Goal: Information Seeking & Learning: Learn about a topic

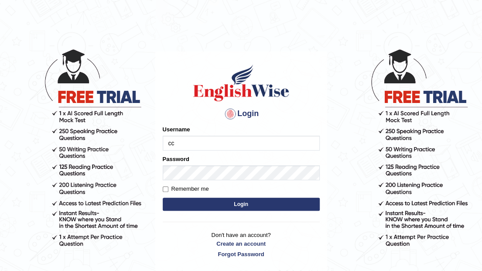
type input "cchoki2025"
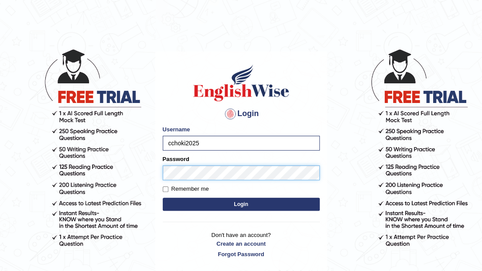
click at [163, 197] on button "Login" at bounding box center [241, 203] width 157 height 13
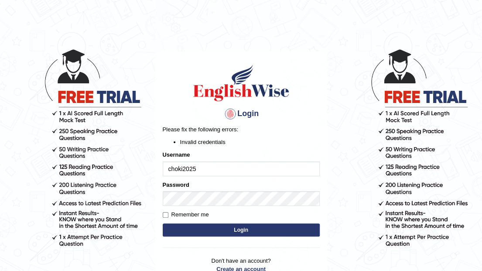
type input "choki2025"
click at [243, 229] on button "Login" at bounding box center [241, 229] width 157 height 13
type input "Choki2025"
click at [163, 223] on button "Login" at bounding box center [241, 229] width 157 height 13
type input "5"
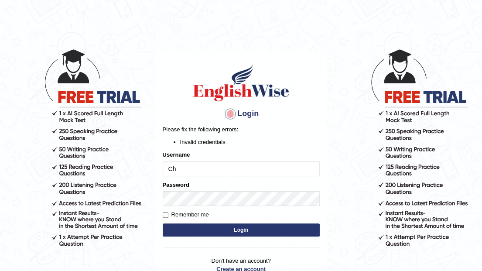
type input "Choki2025"
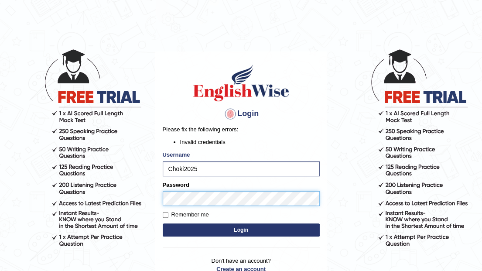
click at [163, 223] on button "Login" at bounding box center [241, 229] width 157 height 13
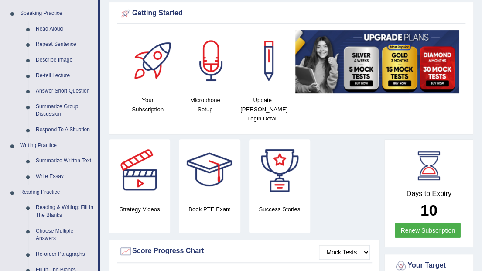
scroll to position [87, 0]
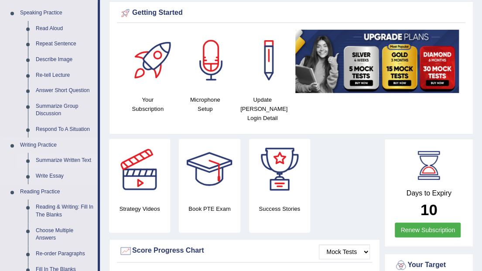
click at [59, 161] on link "Summarize Written Text" at bounding box center [65, 161] width 66 height 16
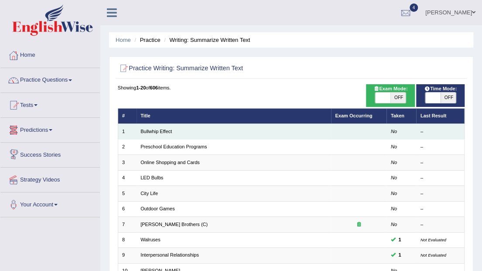
click at [138, 130] on td "Bullwhip Effect" at bounding box center [233, 131] width 194 height 15
click at [156, 132] on link "Bullwhip Effect" at bounding box center [155, 131] width 31 height 5
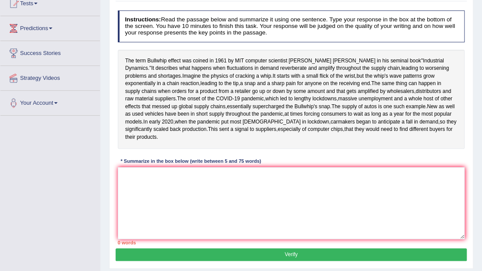
scroll to position [87, 0]
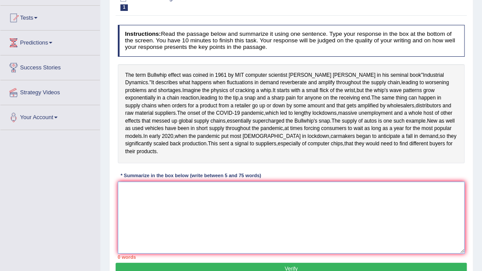
click at [141, 224] on textarea at bounding box center [291, 217] width 347 height 72
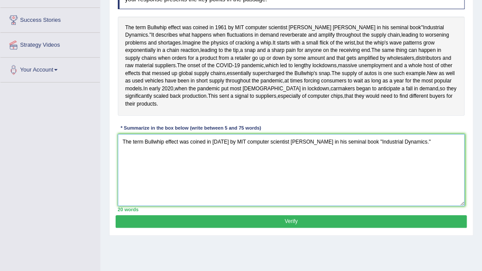
scroll to position [145, 0]
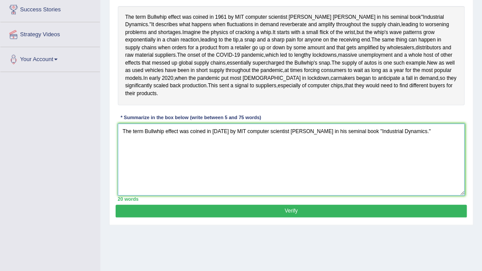
drag, startPoint x: 316, startPoint y: 161, endPoint x: 414, endPoint y: 160, distance: 98.5
click at [414, 160] on textarea "The term Bullwhip effect was coined in 1961 by MIT computer scientist jat forre…" at bounding box center [291, 159] width 347 height 72
click at [139, 174] on textarea "The term Bullwhip effect was coined in 1961 by MIT computer scientist jat forre…" at bounding box center [291, 159] width 347 height 72
click at [158, 172] on textarea "The term Bullwhip effect was coined in 1961 by MIT computer scientist jat forre…" at bounding box center [291, 159] width 347 height 72
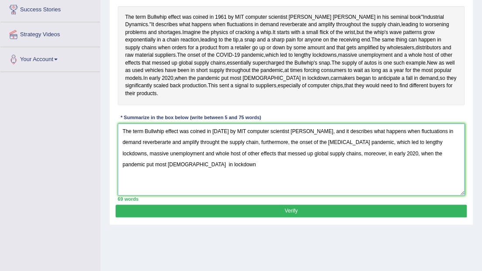
click at [182, 195] on textarea "The term Bullwhip effect was coined in 1961 by MIT computer scientist jat forre…" at bounding box center [291, 159] width 347 height 72
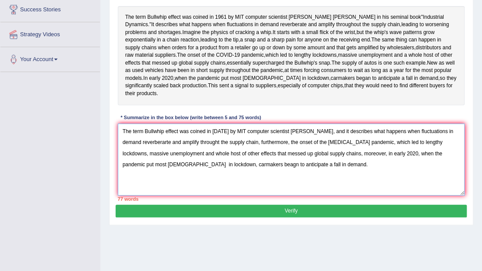
click at [207, 195] on textarea "The term Bullwhip effect was coined in 1961 by MIT computer scientist jat forre…" at bounding box center [291, 159] width 347 height 72
click at [197, 195] on textarea "The term Bullwhip effect was coined in 1961 by MIT computer scientist jat forre…" at bounding box center [291, 159] width 347 height 72
drag, startPoint x: 350, startPoint y: 160, endPoint x: 331, endPoint y: 161, distance: 19.2
click at [331, 161] on textarea "The term Bullwhip effect was coined in 1961 by MIT computer scientist jat forre…" at bounding box center [291, 159] width 347 height 72
drag, startPoint x: 206, startPoint y: 194, endPoint x: 248, endPoint y: 190, distance: 42.9
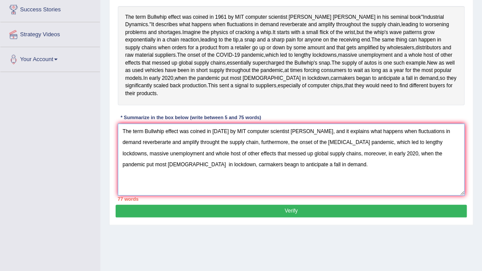
click at [248, 190] on textarea "The term Bullwhip effect was coined in 1961 by MIT computer scientist jat forre…" at bounding box center [291, 159] width 347 height 72
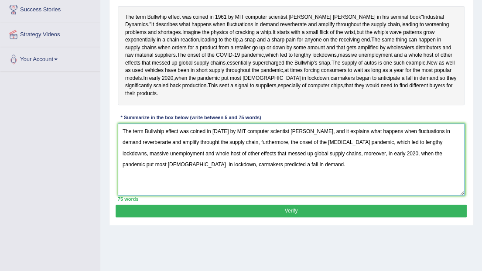
drag, startPoint x: 451, startPoint y: 171, endPoint x: 432, endPoint y: 171, distance: 18.7
click at [432, 171] on textarea "The term Bullwhip effect was coined in 1961 by MIT computer scientist jat forre…" at bounding box center [291, 159] width 347 height 72
drag, startPoint x: 213, startPoint y: 184, endPoint x: 228, endPoint y: 183, distance: 15.7
click at [228, 183] on textarea "The term Bullwhip effect was coined in 1961 by MIT computer scientist jat forre…" at bounding box center [291, 159] width 347 height 72
click at [213, 186] on textarea "The term Bullwhip effect was coined in 1961 by MIT computer scientist jat forre…" at bounding box center [291, 159] width 347 height 72
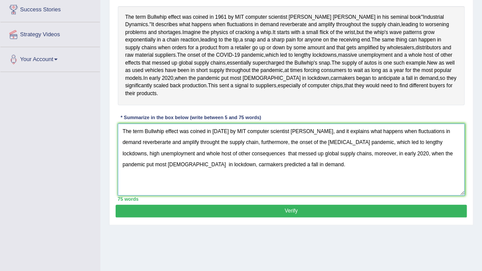
click at [149, 195] on textarea "The term Bullwhip effect was coined in 1961 by MIT computer scientist jat forre…" at bounding box center [291, 159] width 347 height 72
drag, startPoint x: 242, startPoint y: 194, endPoint x: 231, endPoint y: 194, distance: 10.9
click at [231, 194] on textarea "The term Bullwhip effect was coined in 1961 by MIT computer scientist jat forre…" at bounding box center [291, 159] width 347 height 72
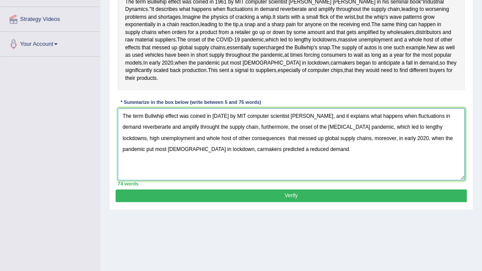
scroll to position [174, 0]
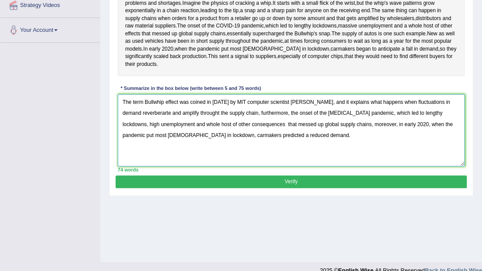
type textarea "The term Bullwhip effect was coined in 1961 by MIT computer scientist jat forre…"
click at [329, 188] on button "Verify" at bounding box center [290, 181] width 350 height 13
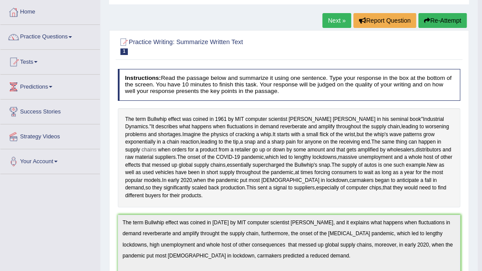
scroll to position [0, 0]
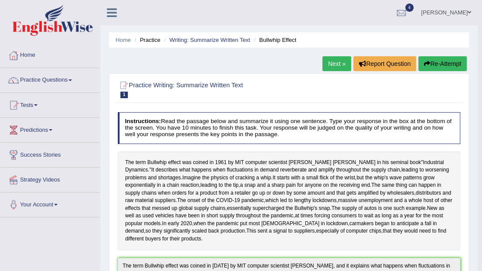
click at [437, 63] on button "Re-Attempt" at bounding box center [442, 63] width 48 height 15
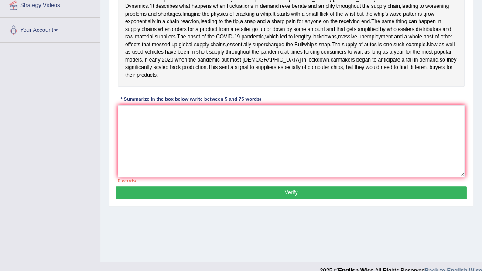
scroll to position [187, 0]
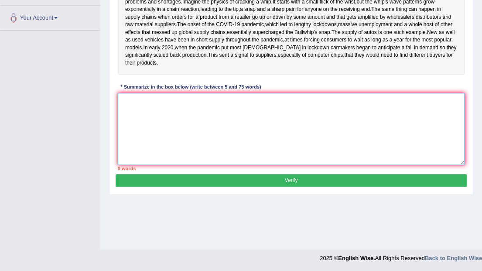
paste textarea "The term Bullwhip effect was coined in [DATE] by MIT computer scientist [PERSON…"
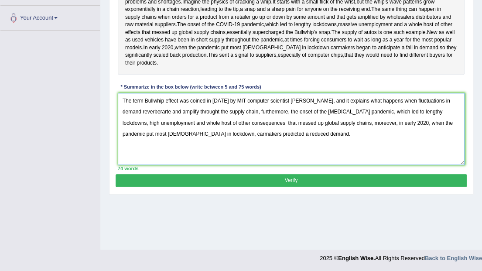
click at [289, 129] on textarea "The term Bullwhip effect was coined in [DATE] by MIT computer scientist [PERSON…" at bounding box center [291, 129] width 347 height 72
click at [289, 130] on textarea "The term Bullwhip effect was coined in [DATE] by MIT computer scientist [PERSON…" at bounding box center [291, 129] width 347 height 72
click at [299, 129] on textarea "The term Bullwhip effect was coined in [DATE] by MIT computer scientist [PERSON…" at bounding box center [291, 129] width 347 height 72
click at [297, 129] on textarea "The term Bullwhip effect was coined in [DATE] by MIT computer scientist [PERSON…" at bounding box center [291, 129] width 347 height 72
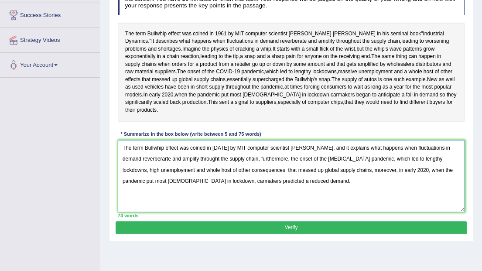
scroll to position [129, 0]
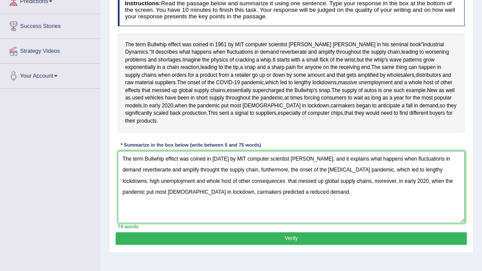
click at [146, 200] on textarea "The term Bullwhip effect was coined in [DATE] by MIT computer scientist [PERSON…" at bounding box center [291, 187] width 347 height 72
click at [194, 199] on textarea "The term Bullwhip effect was coined in [DATE] by MIT computer scientist [PERSON…" at bounding box center [291, 187] width 347 height 72
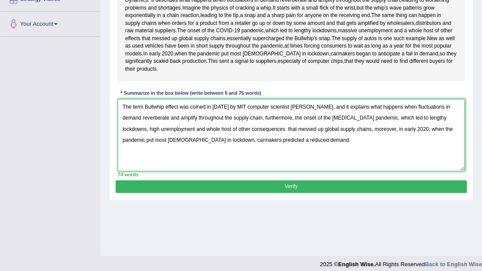
scroll to position [187, 0]
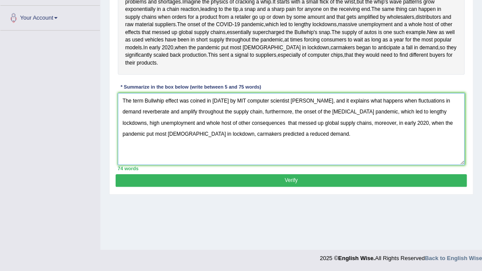
type textarea "The term Bullwhip effect was coined in [DATE] by MIT computer scientist [PERSON…"
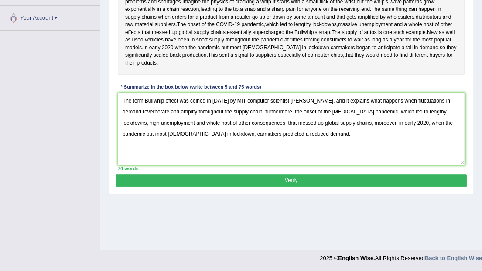
click at [306, 187] on button "Verify" at bounding box center [290, 180] width 350 height 13
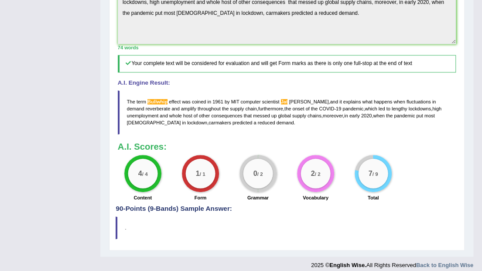
scroll to position [296, 0]
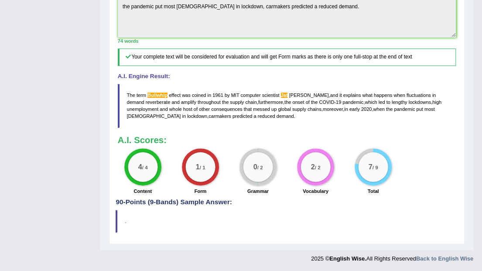
click at [241, 80] on h4 "A.I. Engine Result:" at bounding box center [287, 76] width 338 height 7
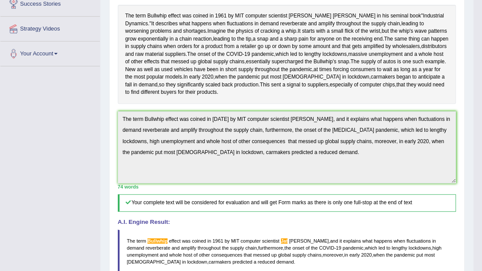
scroll to position [35, 0]
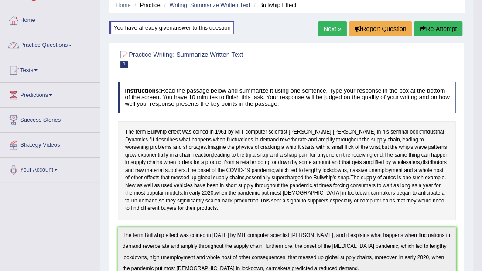
click at [333, 32] on link "Next »" at bounding box center [332, 28] width 29 height 15
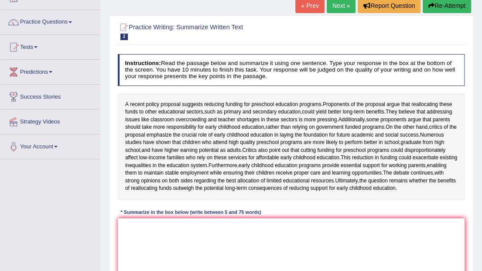
click at [343, 3] on link "Next »" at bounding box center [340, 5] width 29 height 15
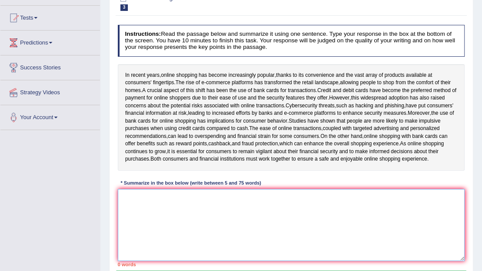
click at [139, 203] on textarea at bounding box center [291, 225] width 347 height 72
click at [126, 204] on textarea "IN recent" at bounding box center [291, 225] width 347 height 72
click at [147, 206] on textarea "In recent" at bounding box center [291, 225] width 347 height 72
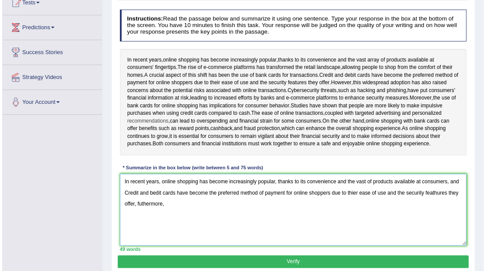
scroll to position [116, 0]
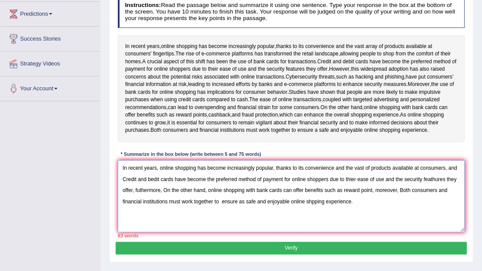
drag, startPoint x: 122, startPoint y: 207, endPoint x: 141, endPoint y: 209, distance: 19.3
click at [141, 209] on textarea "In recent years, online shopping has become increasingly popular, thanks to its…" at bounding box center [291, 196] width 347 height 72
drag, startPoint x: 169, startPoint y: 208, endPoint x: 209, endPoint y: 209, distance: 40.1
click at [209, 209] on textarea "In recent years, online shopping has become increasingly popular, thanks to its…" at bounding box center [291, 196] width 347 height 72
click at [237, 199] on textarea "In recent years, online shopping has become increasingly popular, thanks to its…" at bounding box center [291, 196] width 347 height 72
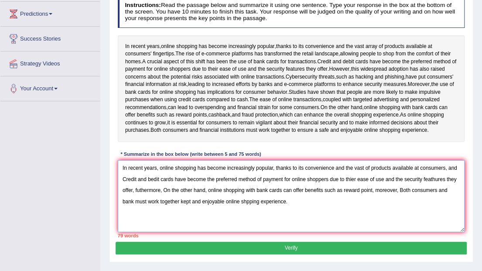
drag, startPoint x: 419, startPoint y: 174, endPoint x: 445, endPoint y: 174, distance: 25.3
click at [445, 174] on textarea "In recent years, online shopping has become increasingly popular, thanks to its…" at bounding box center [291, 196] width 347 height 72
drag, startPoint x: 214, startPoint y: 186, endPoint x: 235, endPoint y: 186, distance: 20.5
click at [235, 186] on textarea "In recent years, online shopping has become increasingly popular, thanks to its…" at bounding box center [291, 196] width 347 height 72
drag, startPoint x: 397, startPoint y: 197, endPoint x: 422, endPoint y: 197, distance: 24.8
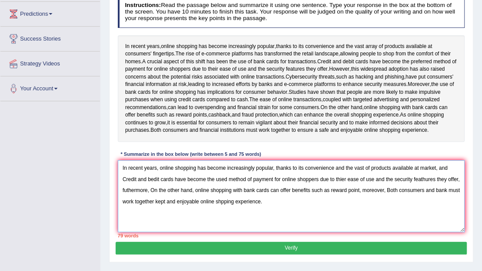
click at [422, 197] on textarea "In recent years, online shopping has become increasingly popular, thanks to its…" at bounding box center [291, 196] width 347 height 72
drag, startPoint x: 304, startPoint y: 174, endPoint x: 333, endPoint y: 178, distance: 29.0
click at [333, 178] on textarea "In recent years, online shopping has become increasingly popular, thanks to its…" at bounding box center [291, 196] width 347 height 72
click at [327, 202] on textarea "In recent years, online shopping has become increasingly popular, thanks to its…" at bounding box center [291, 196] width 347 height 72
drag, startPoint x: 226, startPoint y: 174, endPoint x: 253, endPoint y: 174, distance: 27.0
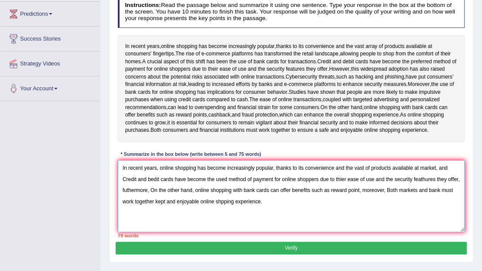
click at [253, 174] on textarea "In recent years, online shopping has become increasingly popular, thanks to its…" at bounding box center [291, 196] width 347 height 72
click at [348, 186] on textarea "In recent years, online shopping has become most popular, thanks to its conveni…" at bounding box center [291, 196] width 347 height 72
drag, startPoint x: 351, startPoint y: 186, endPoint x: 436, endPoint y: 185, distance: 84.6
click at [436, 185] on textarea "In recent years, online shopping has become most popular, thanks to its conveni…" at bounding box center [291, 196] width 347 height 72
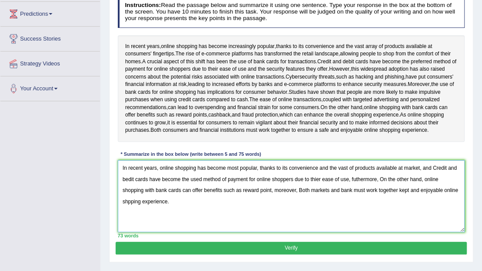
type textarea "In recent years, online shopping has become most popular, thanks to its conveni…"
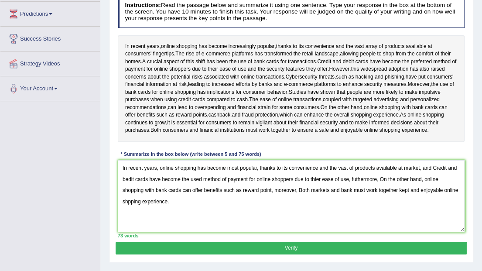
click at [315, 254] on button "Verify" at bounding box center [290, 247] width 350 height 13
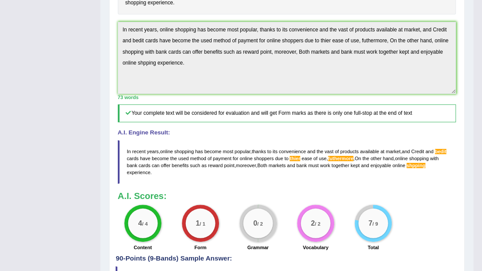
scroll to position [261, 0]
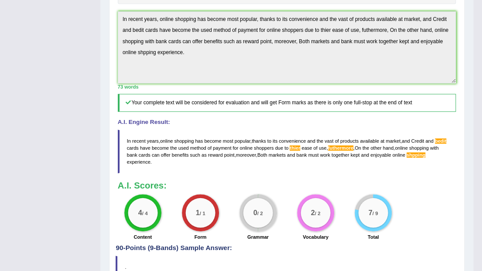
drag, startPoint x: 129, startPoint y: 146, endPoint x: 142, endPoint y: 153, distance: 15.2
click at [142, 153] on blockquote "In recent years , online shopping has become most popular , thanks to its conve…" at bounding box center [287, 151] width 338 height 44
click at [155, 143] on span "years" at bounding box center [153, 140] width 12 height 5
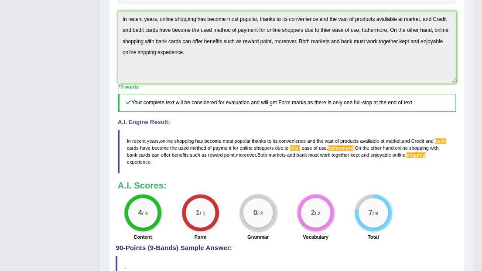
click at [155, 143] on span "years" at bounding box center [153, 140] width 12 height 5
click at [189, 157] on blockquote "In recent years , online shopping has become most popular , thanks to its conve…" at bounding box center [287, 151] width 338 height 44
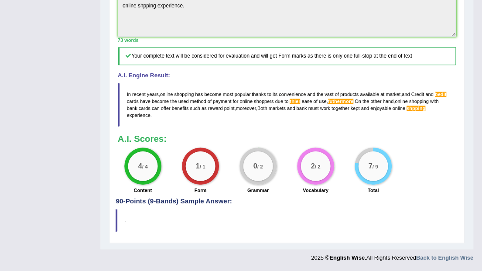
click at [131, 99] on span "cards" at bounding box center [133, 100] width 12 height 5
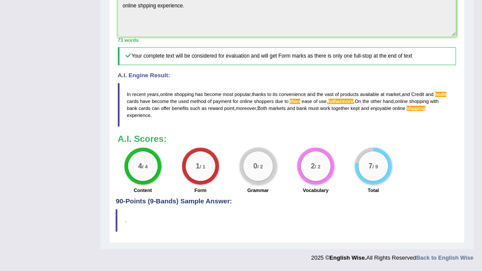
click at [131, 98] on span "cards" at bounding box center [133, 100] width 12 height 5
drag, startPoint x: 126, startPoint y: 93, endPoint x: 133, endPoint y: 109, distance: 17.4
click at [133, 109] on blockquote "In recent years , online shopping has become most popular , thanks to its conve…" at bounding box center [287, 105] width 338 height 44
click at [136, 105] on blockquote "In recent years , online shopping has become most popular , thanks to its conve…" at bounding box center [287, 105] width 338 height 44
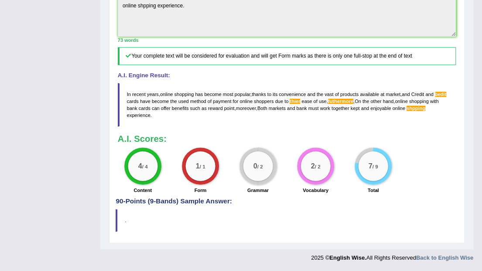
click at [213, 109] on span "reward" at bounding box center [215, 107] width 15 height 5
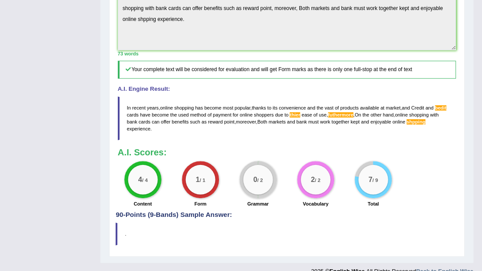
scroll to position [284, 0]
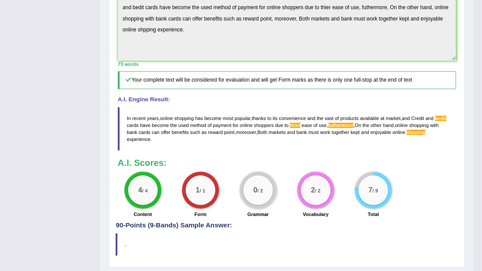
click at [259, 128] on span "shoppers" at bounding box center [264, 124] width 20 height 5
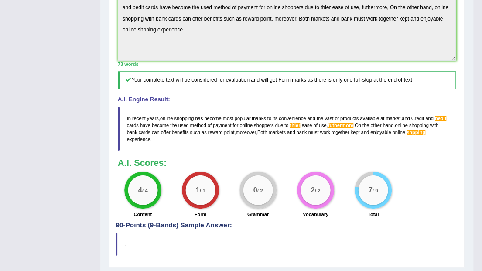
click at [259, 128] on span "shoppers" at bounding box center [264, 124] width 20 height 5
click at [210, 128] on span "of" at bounding box center [209, 124] width 4 height 5
drag, startPoint x: 135, startPoint y: 122, endPoint x: 242, endPoint y: 142, distance: 109.1
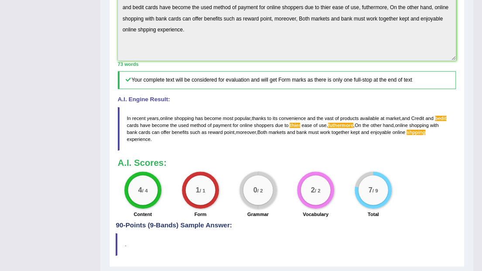
click at [242, 142] on blockquote "In recent years , online shopping has become most popular , thanks to its conve…" at bounding box center [287, 129] width 338 height 44
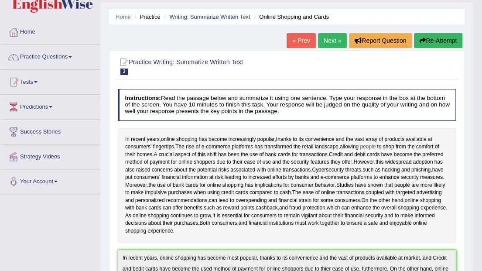
scroll to position [23, 0]
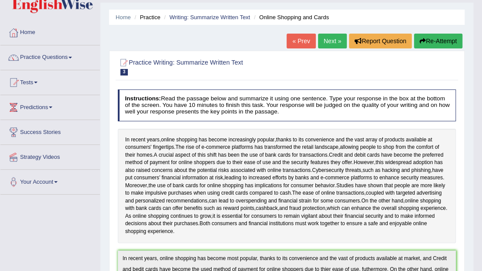
click at [333, 39] on link "Next »" at bounding box center [332, 41] width 29 height 15
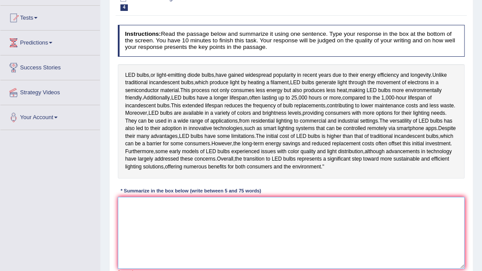
click at [138, 231] on textarea at bounding box center [291, 233] width 347 height 72
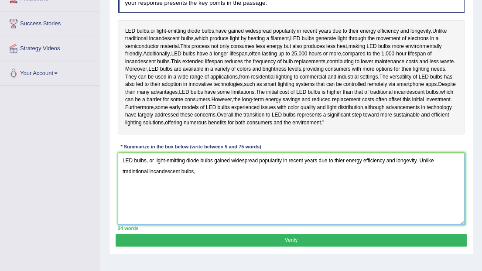
scroll to position [187, 0]
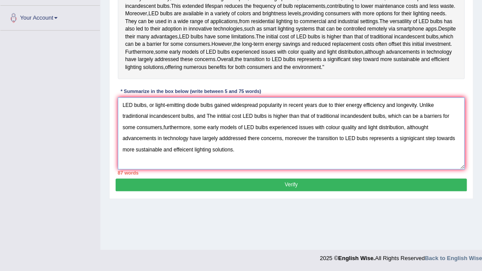
drag, startPoint x: 384, startPoint y: 134, endPoint x: 168, endPoint y: 147, distance: 216.6
click at [168, 147] on textarea "LED bulbs, or light-emitting diode bulbs gained widespread popularity in recent…" at bounding box center [291, 133] width 347 height 72
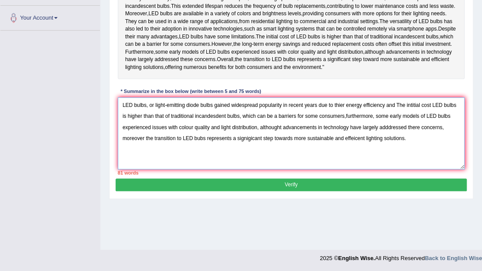
click at [342, 146] on textarea "LED bulbs, or light-emitting diode bulbs gained widespread popularity in recent…" at bounding box center [291, 133] width 347 height 72
drag, startPoint x: 259, startPoint y: 157, endPoint x: 451, endPoint y: 159, distance: 191.8
click at [451, 159] on textarea "LED bulbs, or light-emitting diode bulbs gained widespread popularity in recent…" at bounding box center [291, 133] width 347 height 72
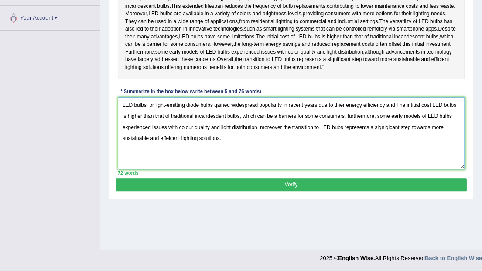
drag, startPoint x: 194, startPoint y: 157, endPoint x: 209, endPoint y: 157, distance: 14.8
click at [209, 157] on textarea "LED bulbs, or light-emitting diode bulbs gained widespread popularity in recent…" at bounding box center [291, 133] width 347 height 72
click at [123, 168] on textarea "LED bulbs, or light-emitting diode bulbs gained widespread popularity in recent…" at bounding box center [291, 133] width 347 height 72
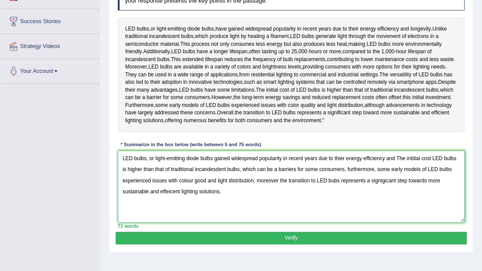
scroll to position [129, 0]
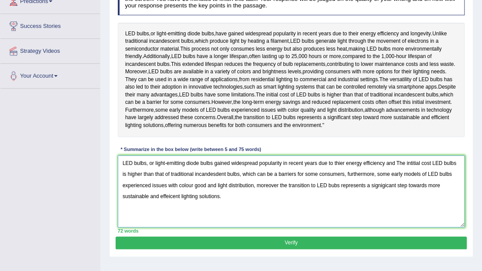
drag, startPoint x: 214, startPoint y: 194, endPoint x: 229, endPoint y: 194, distance: 15.7
click at [229, 194] on textarea "LED bulbs, or light-emitting diode bulbs gained widespread popularity in recent…" at bounding box center [291, 191] width 347 height 72
drag, startPoint x: 273, startPoint y: 204, endPoint x: 290, endPoint y: 205, distance: 17.5
click at [290, 205] on textarea "LED bulbs, or light-emitting diode bulbs more widespread popularity in recent y…" at bounding box center [291, 191] width 347 height 72
click at [409, 216] on textarea "LED bulbs, or light-emitting diode bulbs more widespread popularity in recent y…" at bounding box center [291, 191] width 347 height 72
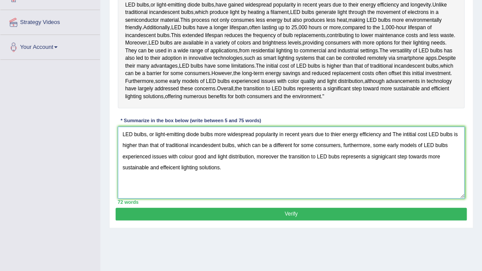
scroll to position [158, 0]
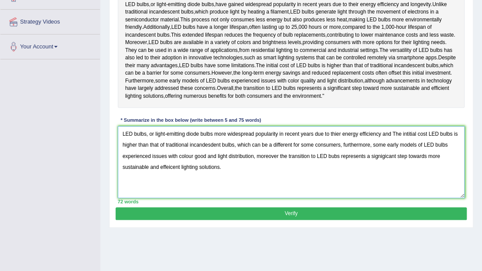
drag, startPoint x: 122, startPoint y: 186, endPoint x: 150, endPoint y: 186, distance: 27.5
click at [150, 186] on textarea "LED bulbs, or light-emitting diode bulbs more widespread popularity in recent y…" at bounding box center [291, 162] width 347 height 72
click at [170, 188] on textarea "LED bulbs, or light-emitting diode bulbs more widespread popularity in recent y…" at bounding box center [291, 162] width 347 height 72
type textarea "LED bulbs, or light-emitting diode bulbs more widespread popularity in recent y…"
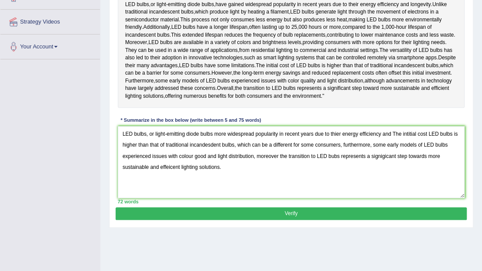
click at [277, 220] on button "Verify" at bounding box center [290, 213] width 350 height 13
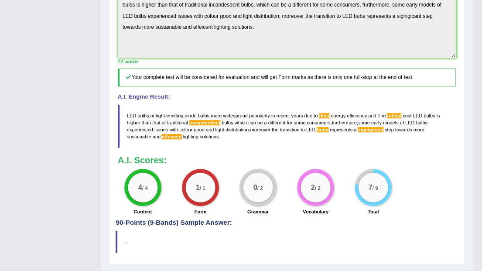
scroll to position [312, 0]
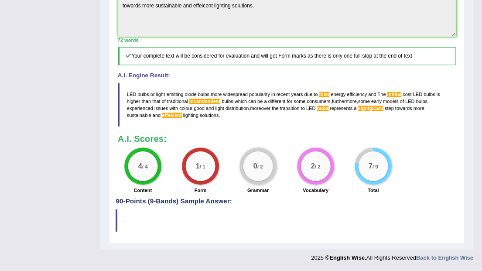
click at [168, 127] on blockquote "LED bulbs , or light - emitting diode bulbs more widespread popularity in recen…" at bounding box center [287, 105] width 338 height 44
click at [167, 127] on blockquote "LED bulbs , or light - emitting diode bulbs more widespread popularity in recen…" at bounding box center [287, 105] width 338 height 44
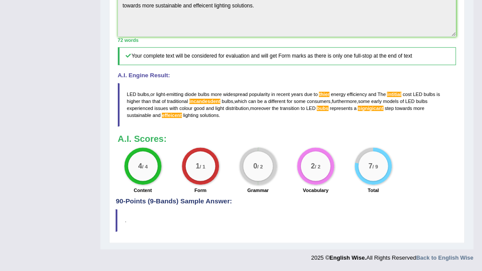
click at [158, 111] on span "issues" at bounding box center [161, 107] width 14 height 5
drag, startPoint x: 126, startPoint y: 118, endPoint x: 150, endPoint y: 140, distance: 33.6
click at [150, 127] on blockquote "LED bulbs , or light - emitting diode bulbs more widespread popularity in recen…" at bounding box center [287, 105] width 338 height 44
click at [174, 111] on span "with" at bounding box center [173, 107] width 9 height 5
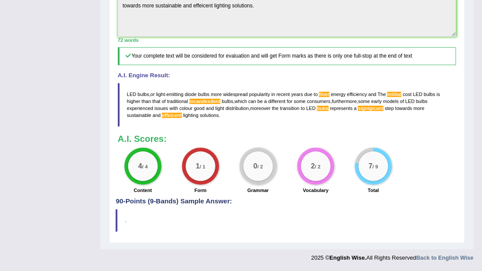
click at [174, 111] on span "with" at bounding box center [173, 107] width 9 height 5
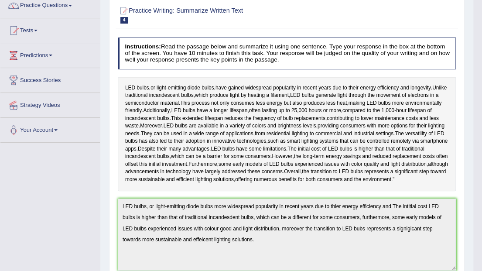
scroll to position [0, 0]
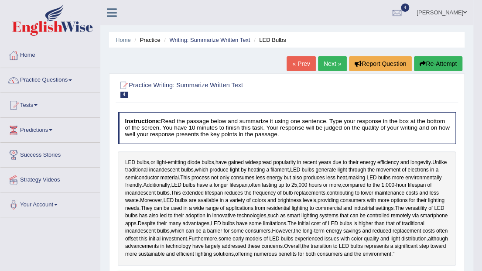
click at [435, 67] on button "Re-Attempt" at bounding box center [438, 63] width 48 height 15
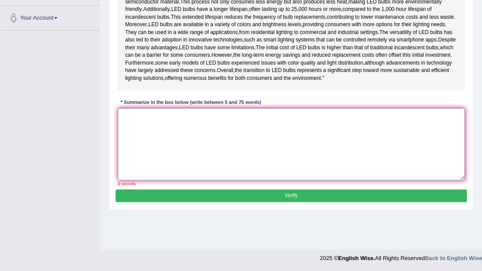
paste textarea "LED bulbs, or light-emitting diode bulbs more widespread popularity in recent y…"
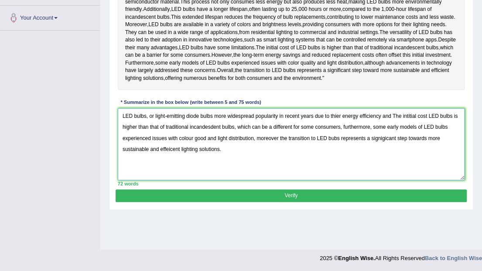
click at [334, 167] on textarea "LED bulbs, or light-emitting diode bulbs more widespread popularity in recent y…" at bounding box center [291, 144] width 347 height 72
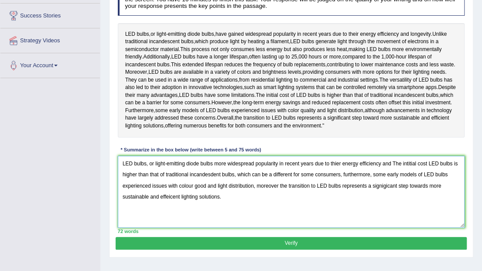
scroll to position [129, 0]
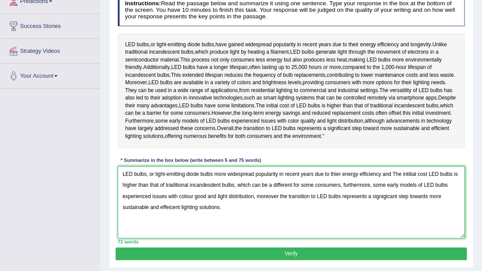
click at [393, 202] on textarea "LED bulbs, or light-emitting diode bulbs more widespread popularity in recent y…" at bounding box center [291, 202] width 347 height 72
click at [379, 202] on textarea "LED bulbs, or light-emitting diode bulbs more widespread popularity in recent y…" at bounding box center [291, 202] width 347 height 72
drag, startPoint x: 237, startPoint y: 214, endPoint x: 343, endPoint y: 212, distance: 105.9
click at [343, 212] on textarea "LED bulbs, or light-emitting diode bulbs more widespread popularity in recent y…" at bounding box center [291, 202] width 347 height 72
click at [252, 236] on textarea "LED bulbs, or light-emitting diode bulbs more widespread popularity in recent y…" at bounding box center [291, 202] width 347 height 72
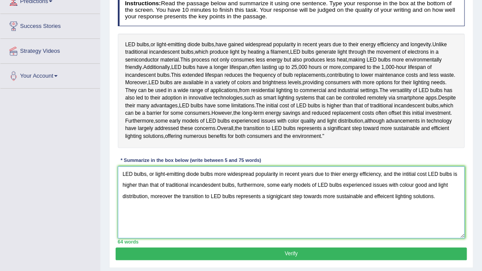
click at [171, 225] on textarea "LED bulbs, or light-emitting diode bulbs more widespread popularity in recent y…" at bounding box center [291, 202] width 347 height 72
click at [173, 226] on textarea "LED bulbs, or light-emitting diode bulbs more widespread popularity in recent y…" at bounding box center [291, 202] width 347 height 72
drag, startPoint x: 275, startPoint y: 226, endPoint x: 284, endPoint y: 227, distance: 8.8
click at [284, 227] on textarea "LED bulbs, or light-emitting diode bulbs more widespread popularity in recent y…" at bounding box center [291, 202] width 347 height 72
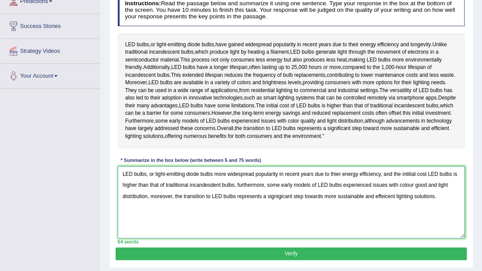
drag, startPoint x: 291, startPoint y: 224, endPoint x: 267, endPoint y: 225, distance: 24.4
click at [267, 225] on textarea "LED bulbs, or light-emitting diode bulbs more widespread popularity in recent y…" at bounding box center [291, 202] width 347 height 72
click at [343, 225] on textarea "LED bulbs, or light-emitting diode bulbs more widespread popularity in recent y…" at bounding box center [291, 202] width 347 height 72
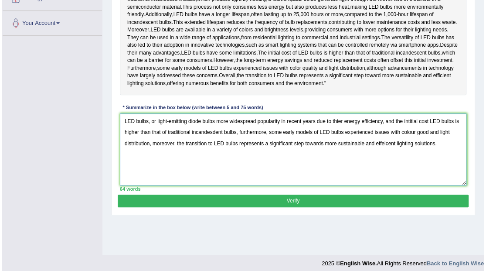
scroll to position [187, 0]
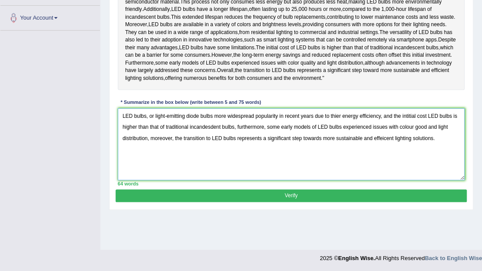
type textarea "LED bulbs, or light-emitting diode bulbs more widespread popularity in recent y…"
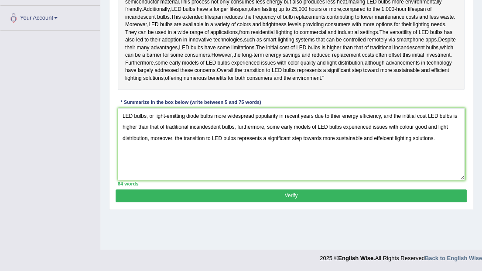
click at [277, 202] on button "Verify" at bounding box center [290, 195] width 350 height 13
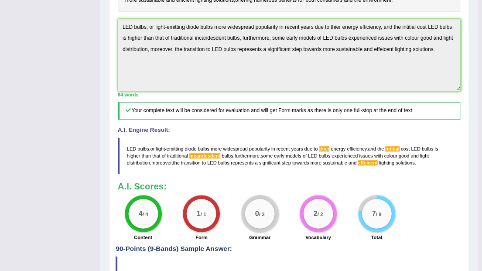
scroll to position [287, 0]
